Goal: Information Seeking & Learning: Learn about a topic

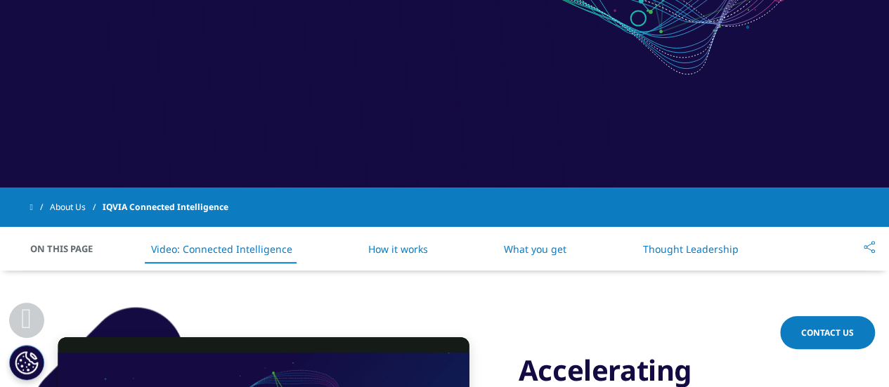
scroll to position [167, 0]
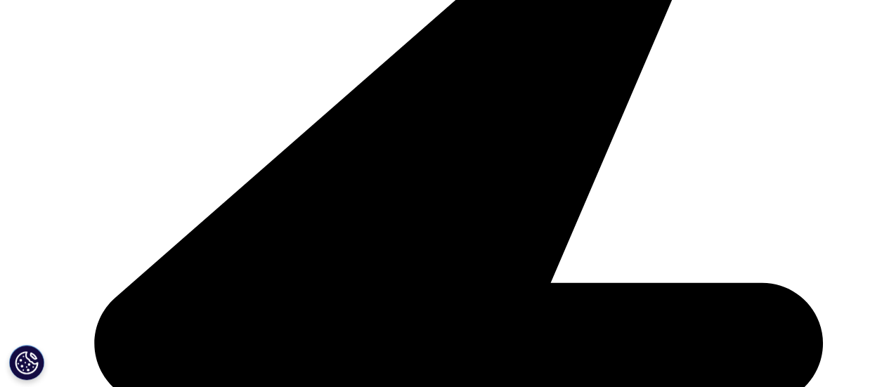
scroll to position [427, 0]
